Goal: Information Seeking & Learning: Learn about a topic

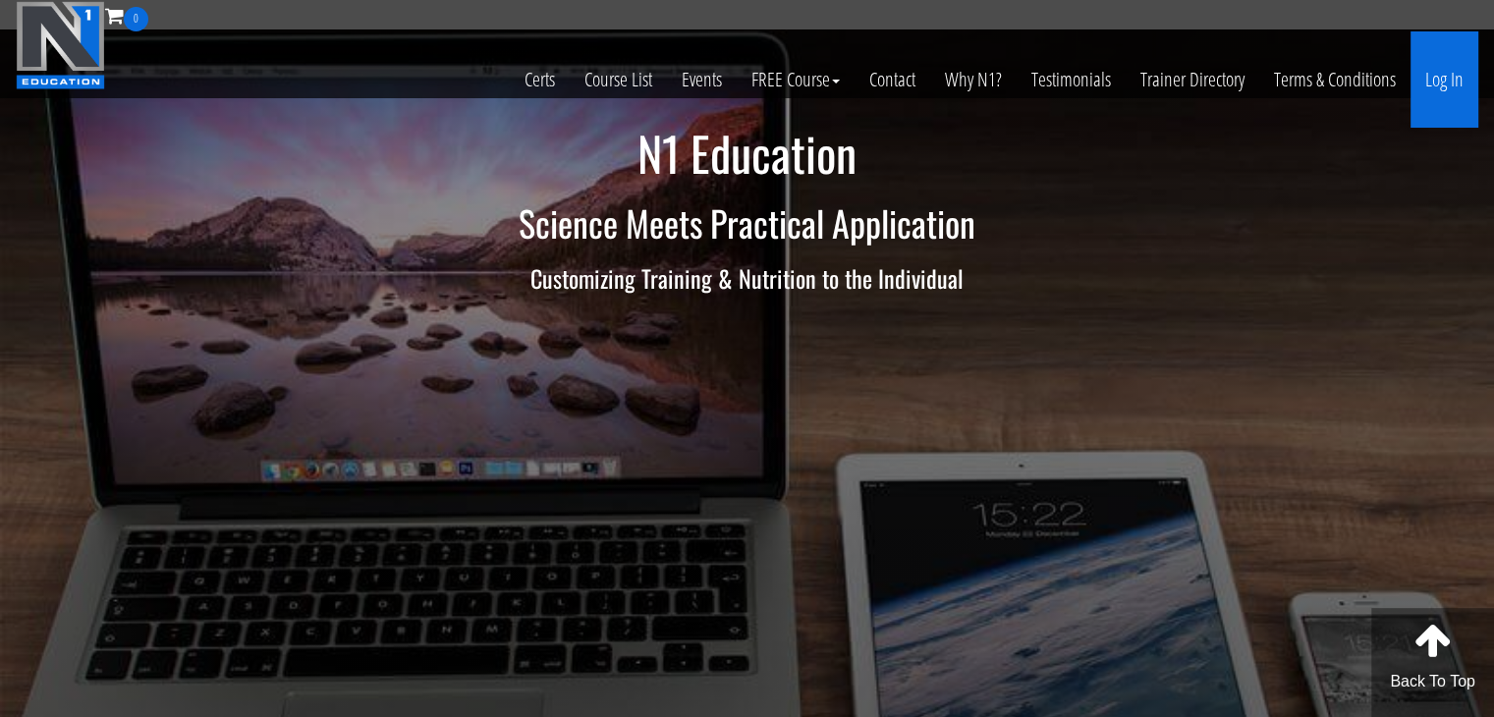
click at [1449, 76] on link "Log In" at bounding box center [1445, 79] width 68 height 96
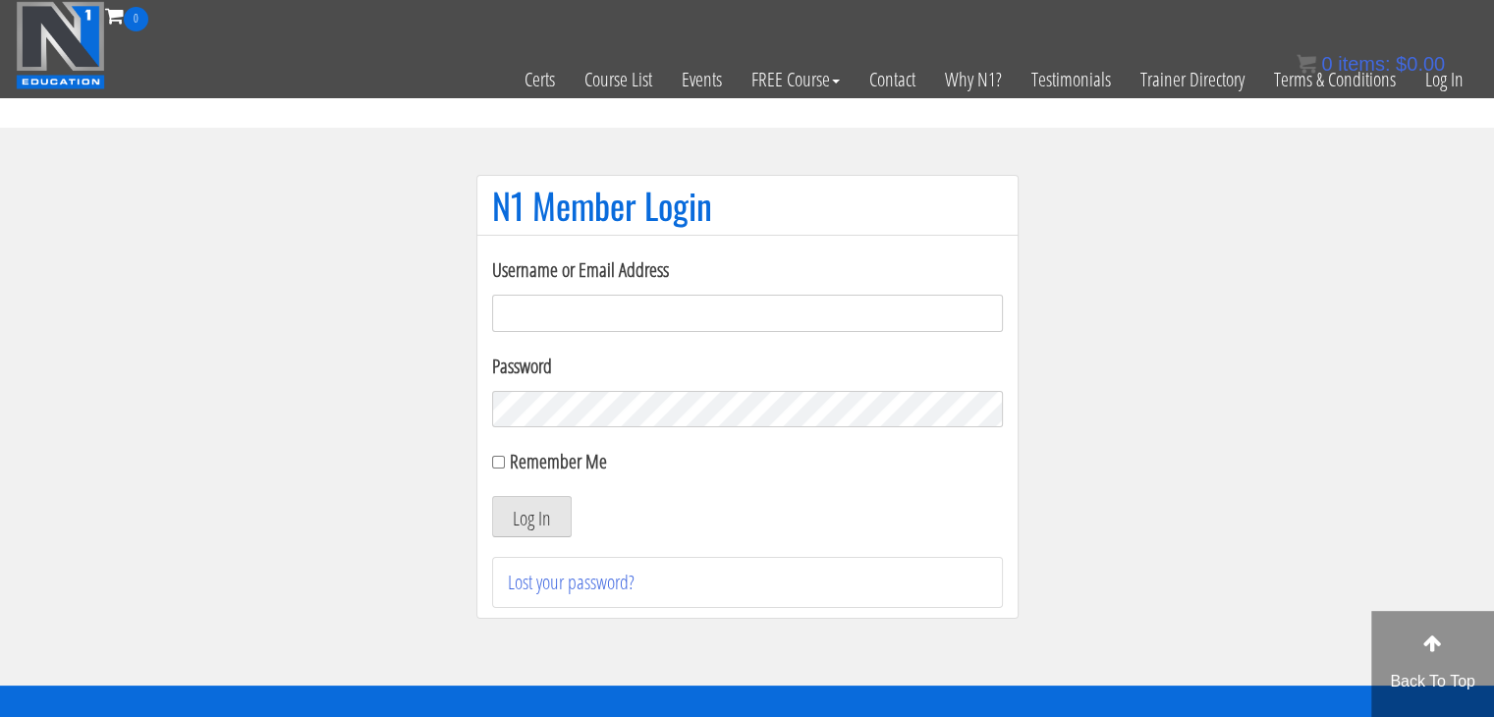
click at [758, 303] on input "Username or Email Address" at bounding box center [747, 313] width 511 height 37
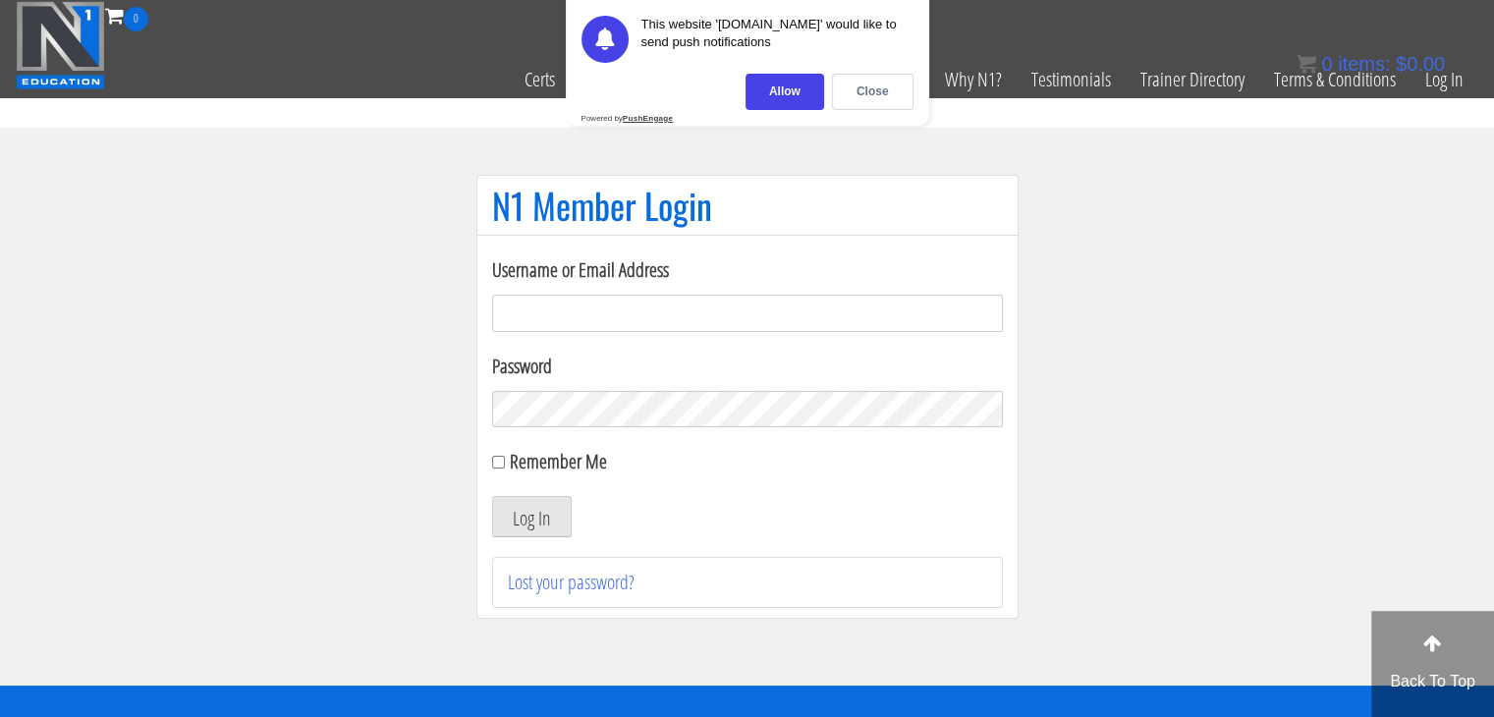
type input "[EMAIL_ADDRESS][DOMAIN_NAME]"
click at [492, 496] on button "Log In" at bounding box center [532, 516] width 80 height 41
click at [880, 75] on div "Close" at bounding box center [873, 92] width 82 height 36
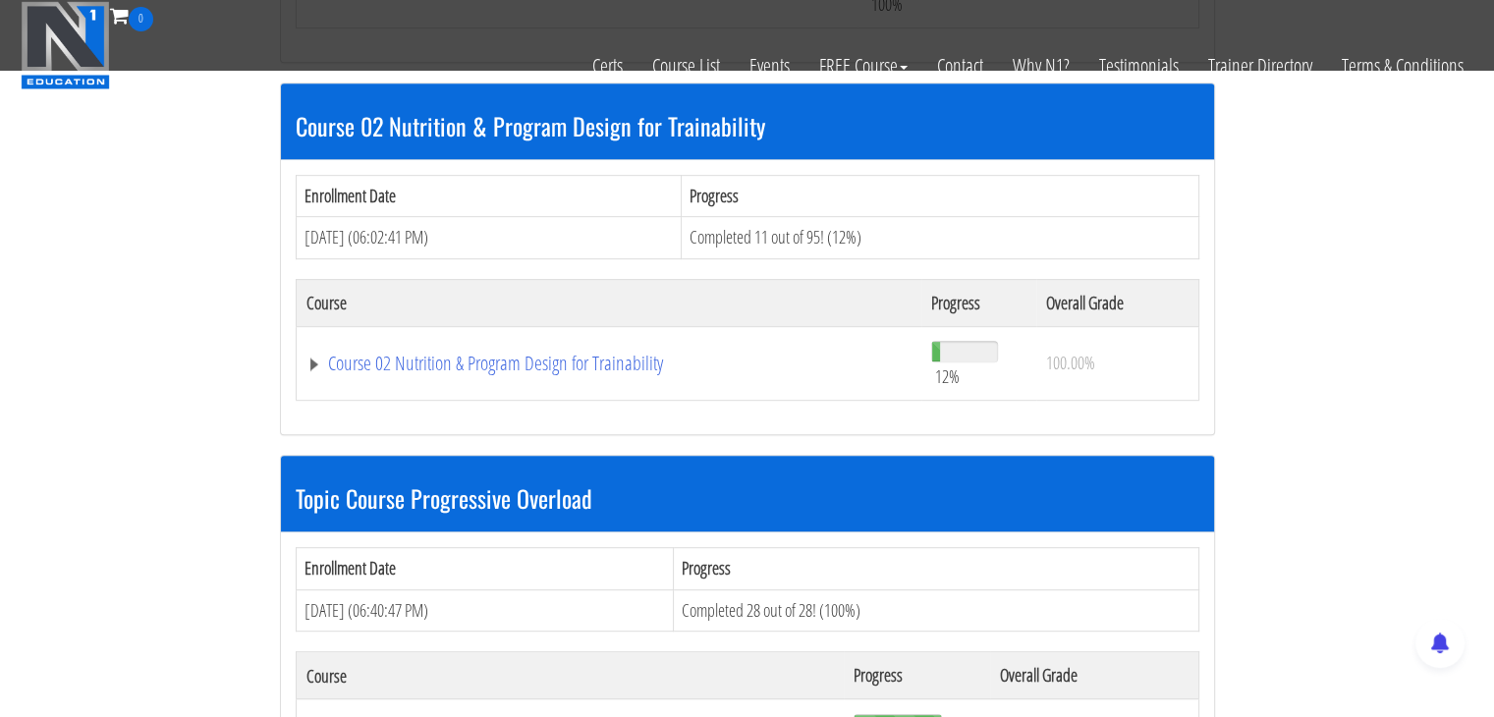
scroll to position [927, 0]
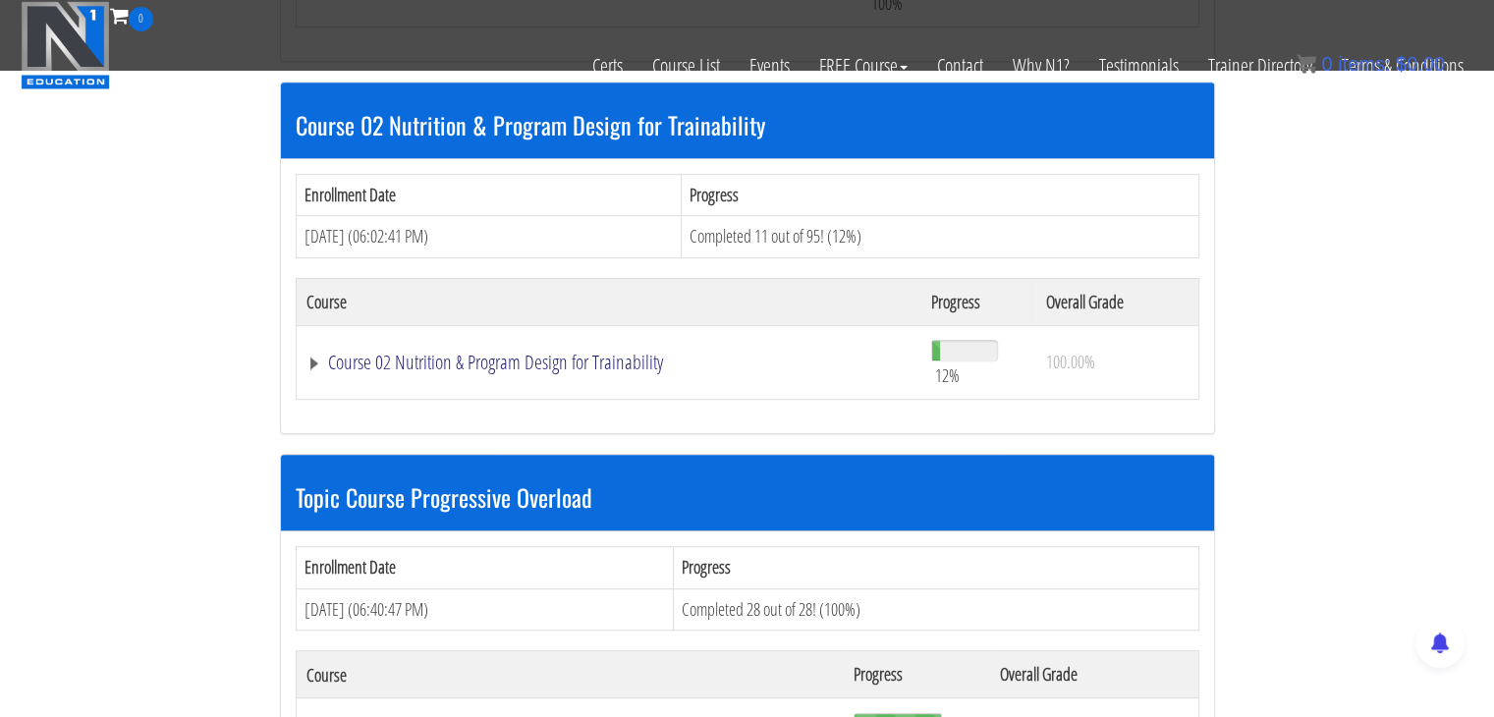
click at [573, 359] on link "Course 02 Nutrition & Program Design for Trainability" at bounding box center [609, 363] width 606 height 20
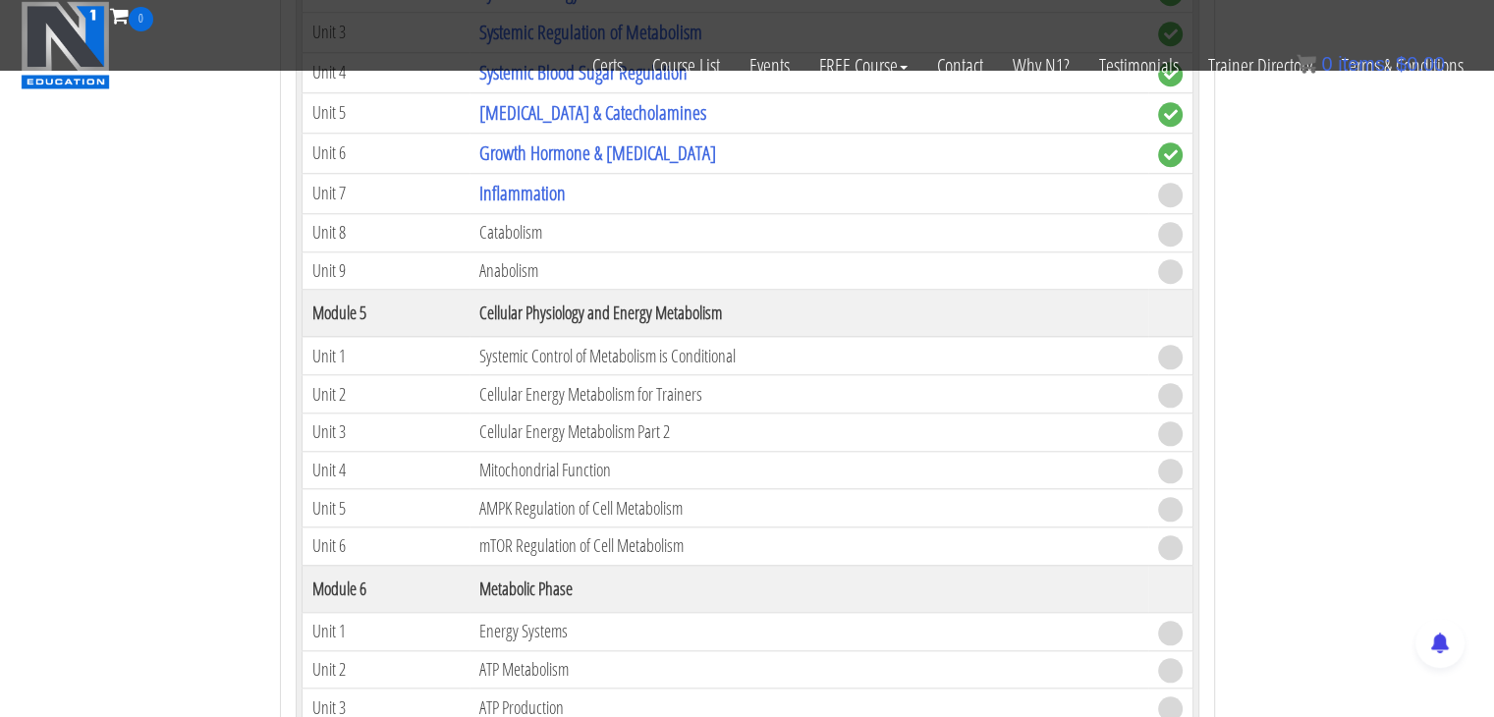
scroll to position [1831, 0]
click at [507, 180] on link "Inflammation" at bounding box center [522, 193] width 86 height 27
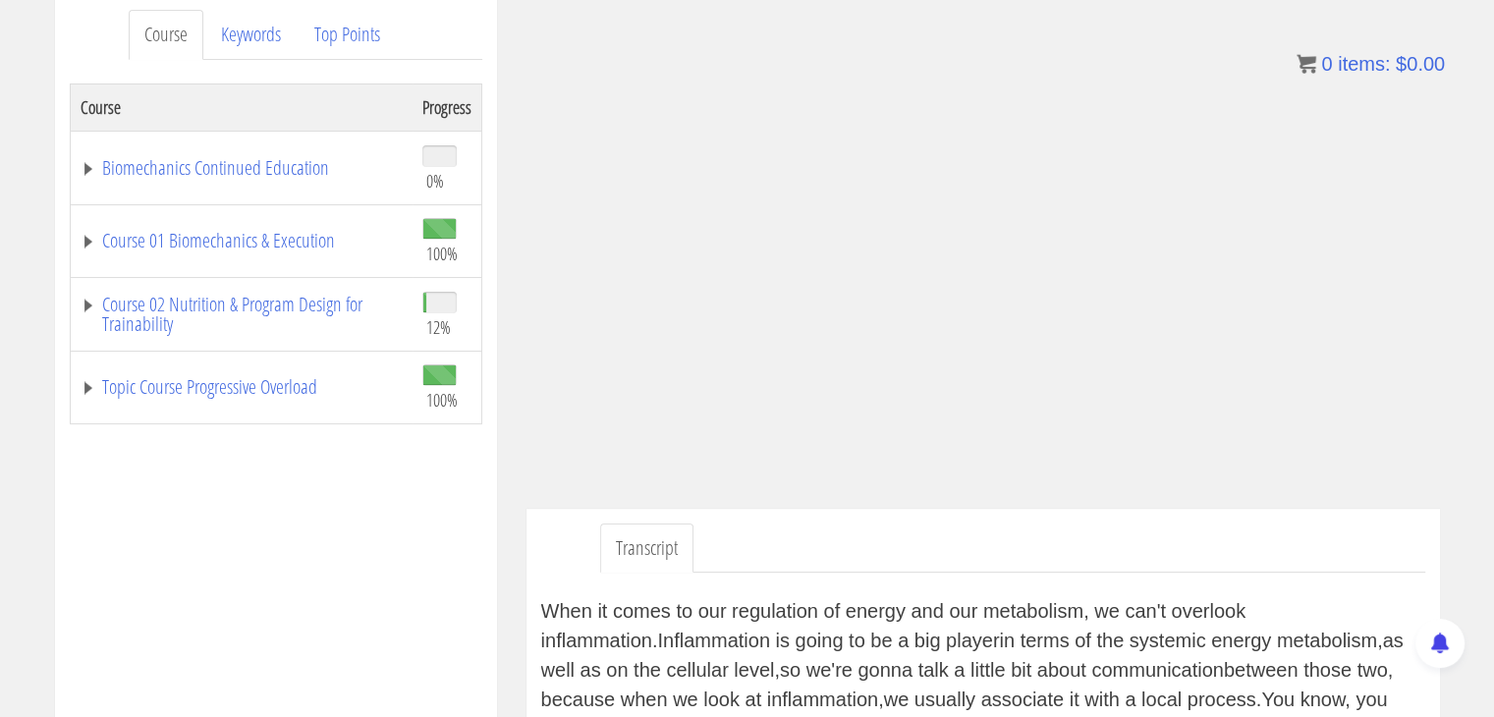
scroll to position [198, 0]
